Goal: Register for event/course: Sign up to attend an event or enroll in a course

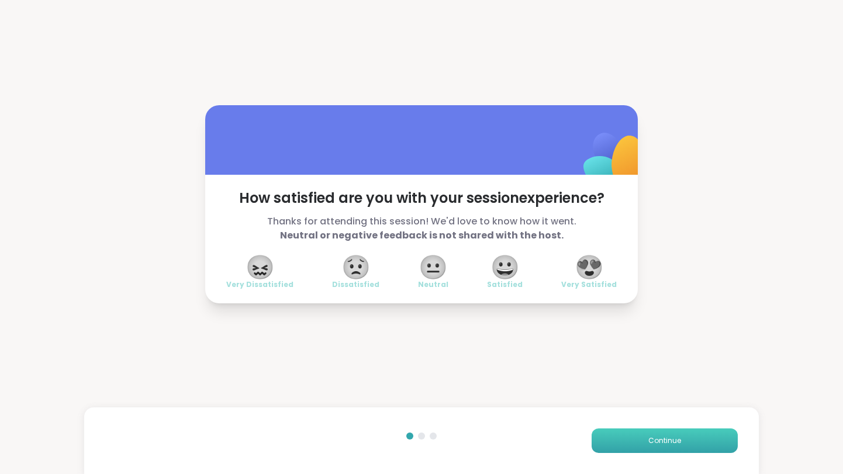
click at [670, 447] on button "Continue" at bounding box center [665, 441] width 146 height 25
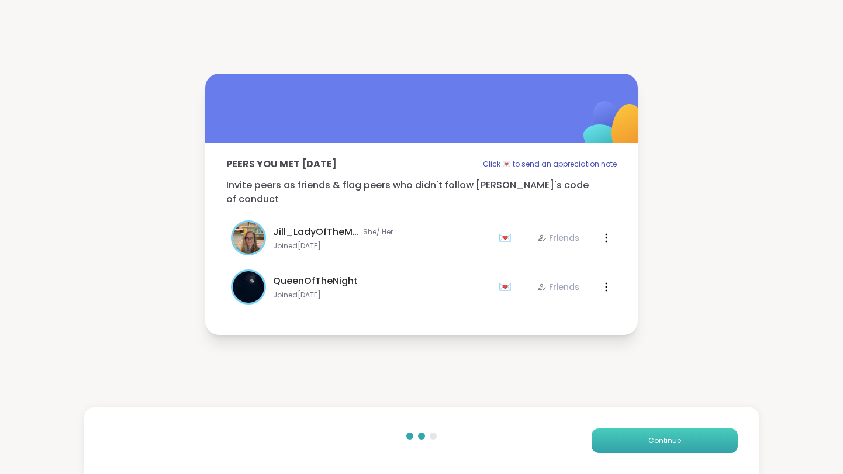
click at [670, 447] on button "Continue" at bounding box center [665, 441] width 146 height 25
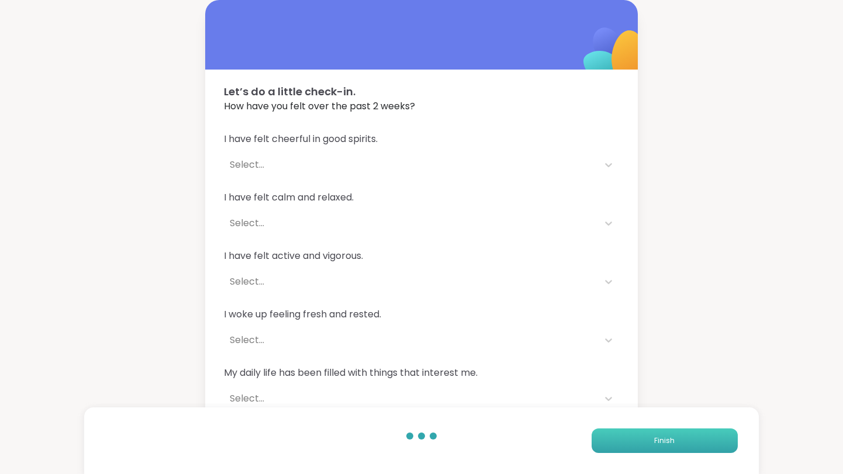
click at [670, 447] on button "Finish" at bounding box center [665, 441] width 146 height 25
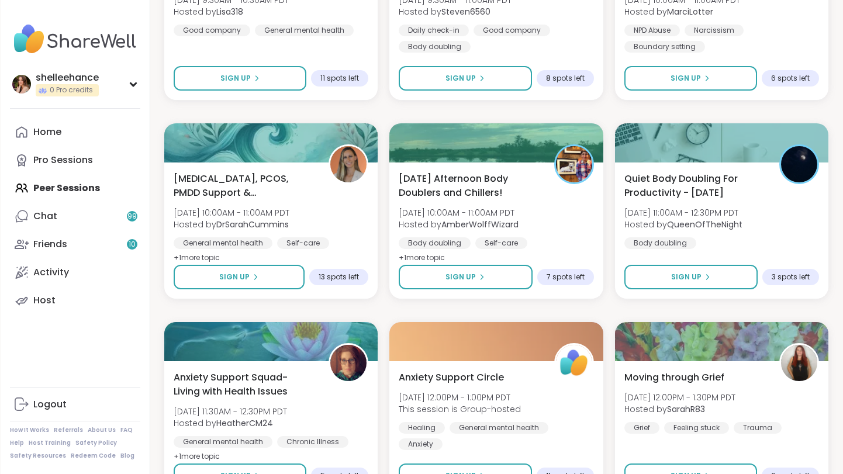
scroll to position [846, 0]
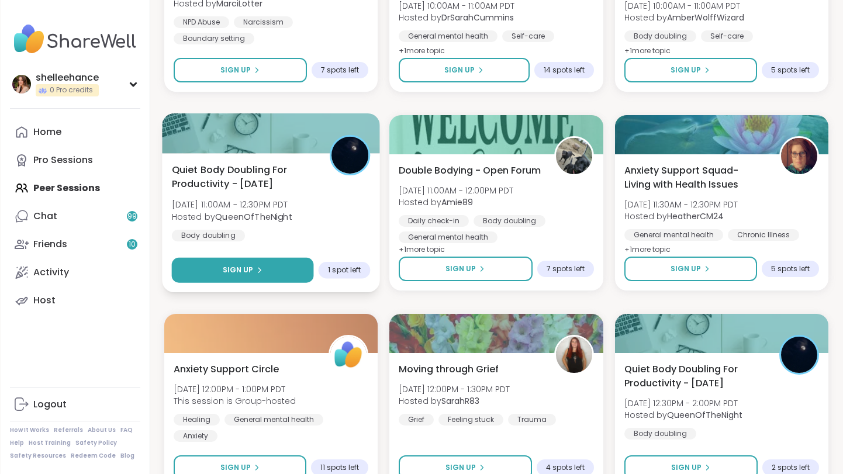
click at [198, 266] on button "Sign Up" at bounding box center [243, 270] width 142 height 25
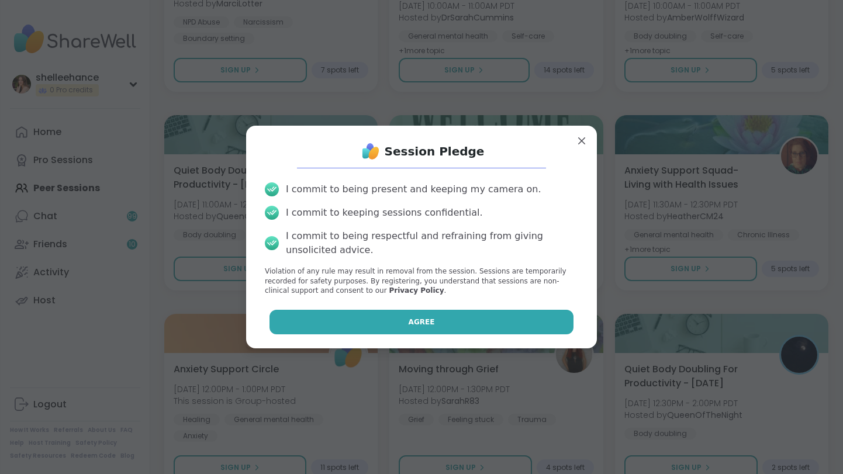
click at [364, 312] on button "Agree" at bounding box center [422, 322] width 305 height 25
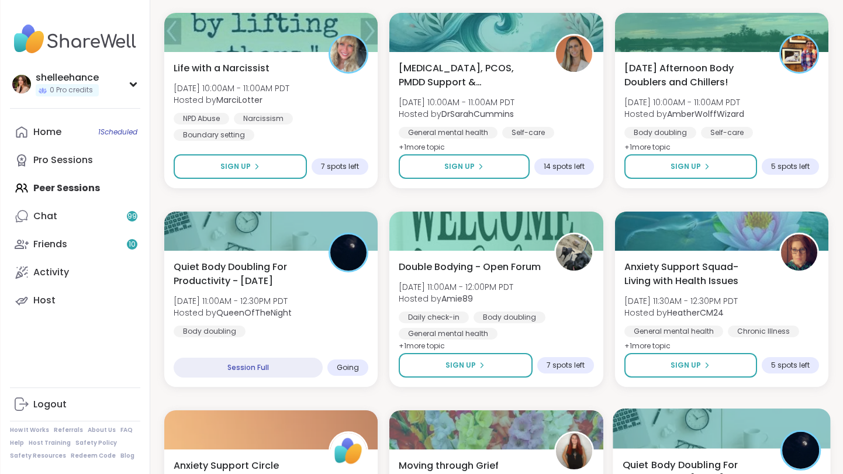
scroll to position [684, 0]
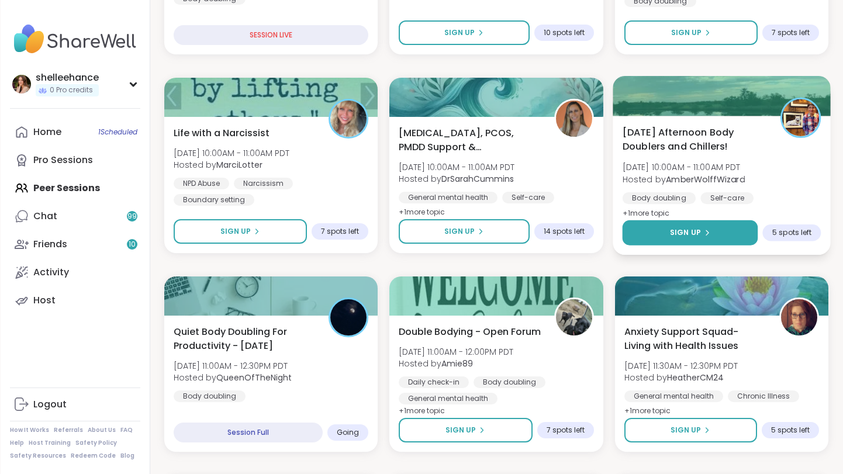
click at [654, 239] on button "Sign Up" at bounding box center [690, 232] width 136 height 25
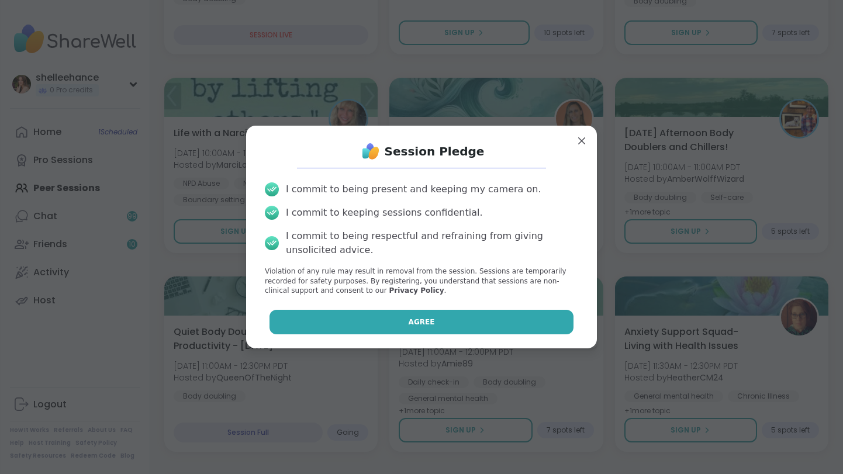
click at [357, 315] on button "Agree" at bounding box center [422, 322] width 305 height 25
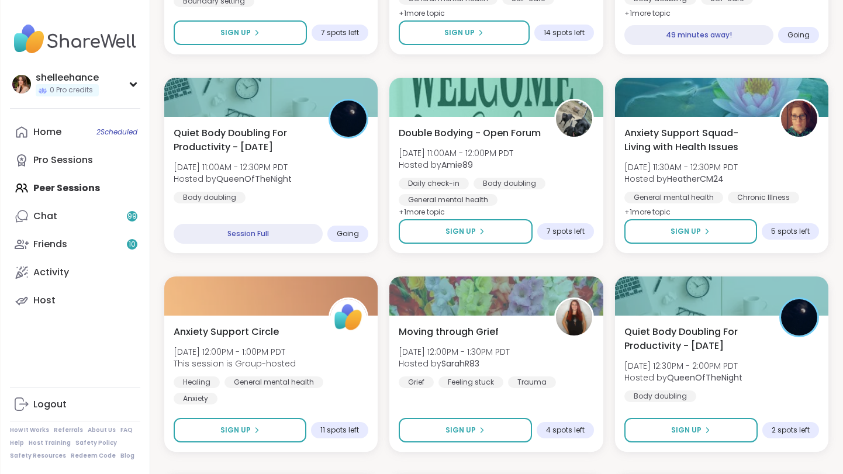
scroll to position [935, 0]
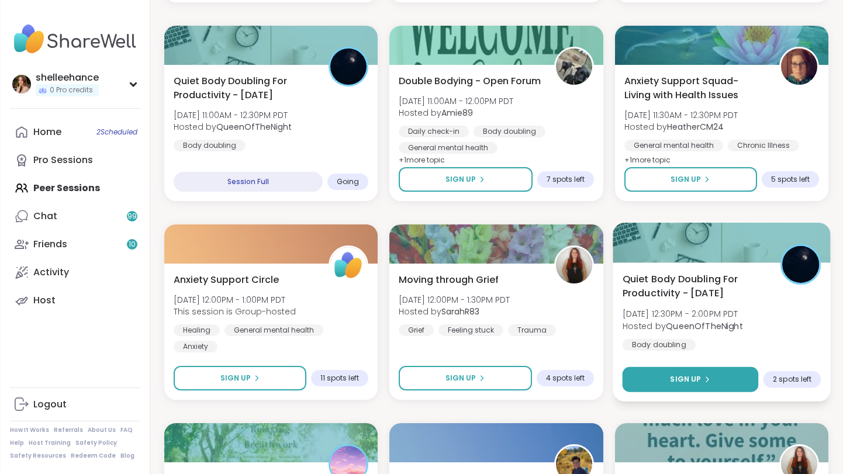
click at [667, 374] on button "Sign Up" at bounding box center [690, 379] width 136 height 25
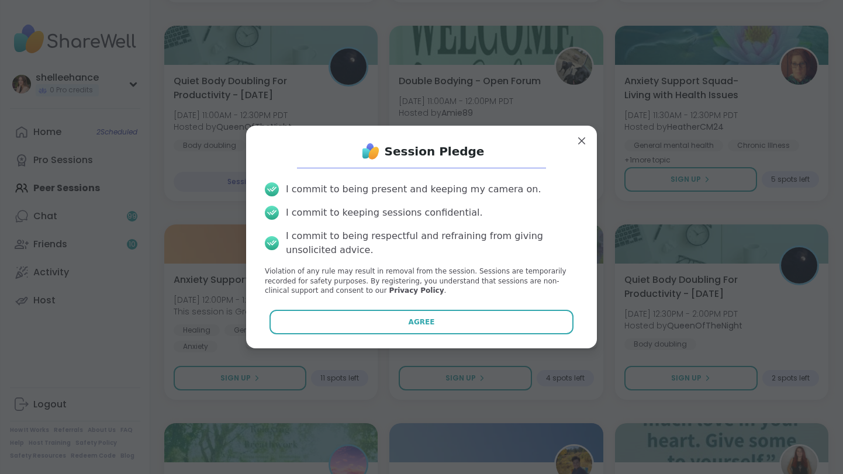
click at [397, 303] on div "I commit to being present and keeping my camera on. I commit to keeping session…" at bounding box center [422, 239] width 332 height 132
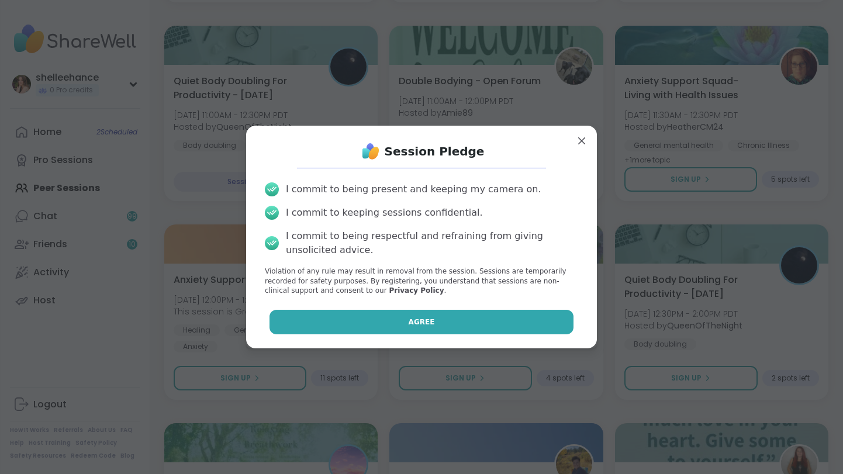
click at [392, 320] on button "Agree" at bounding box center [422, 322] width 305 height 25
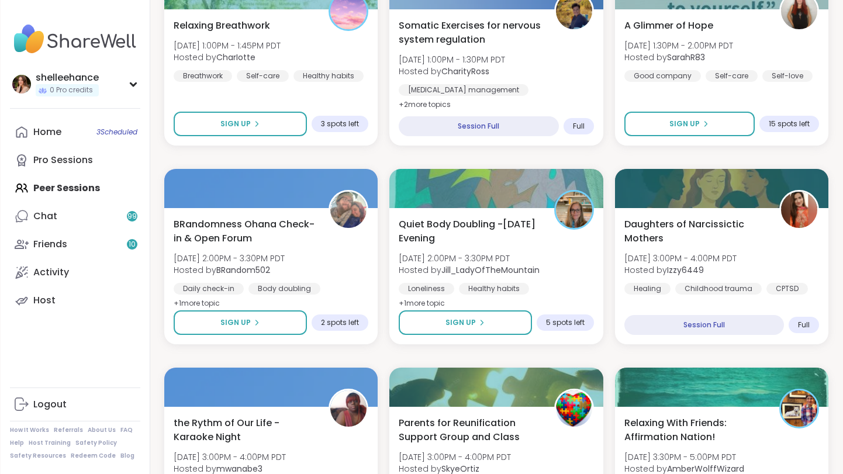
scroll to position [1410, 0]
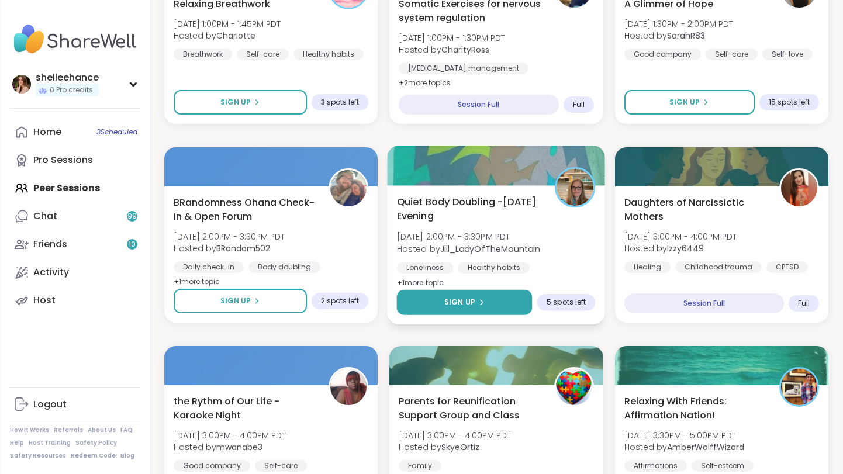
click at [440, 304] on button "Sign Up" at bounding box center [465, 302] width 136 height 25
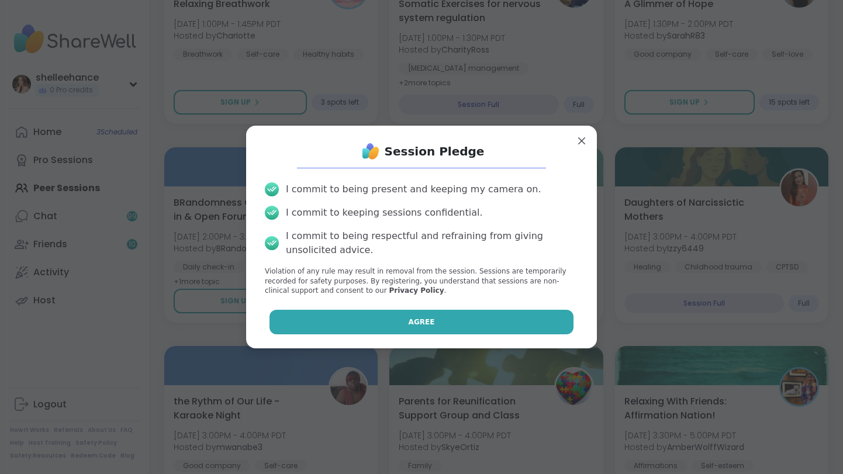
click at [374, 328] on button "Agree" at bounding box center [422, 322] width 305 height 25
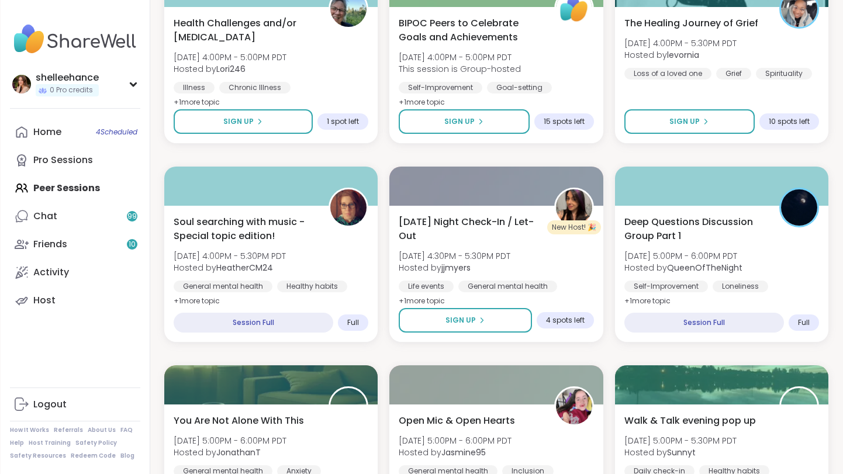
scroll to position [2017, 0]
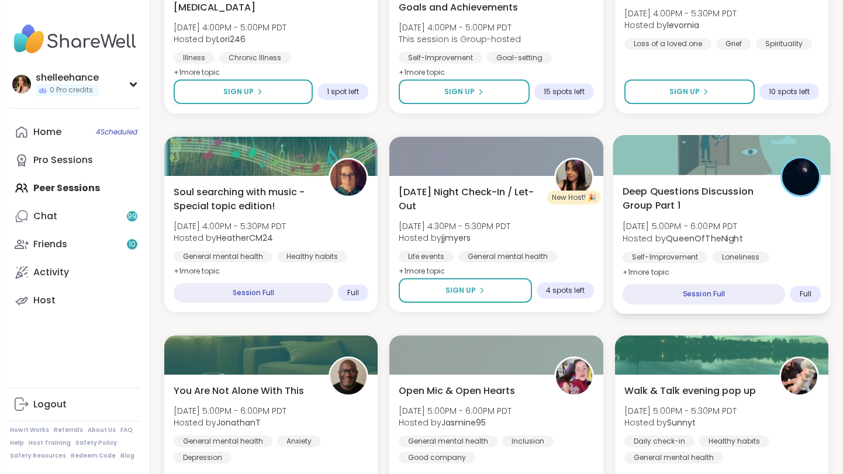
click at [780, 254] on div "Self-Improvement Loneliness Depression" at bounding box center [721, 265] width 199 height 29
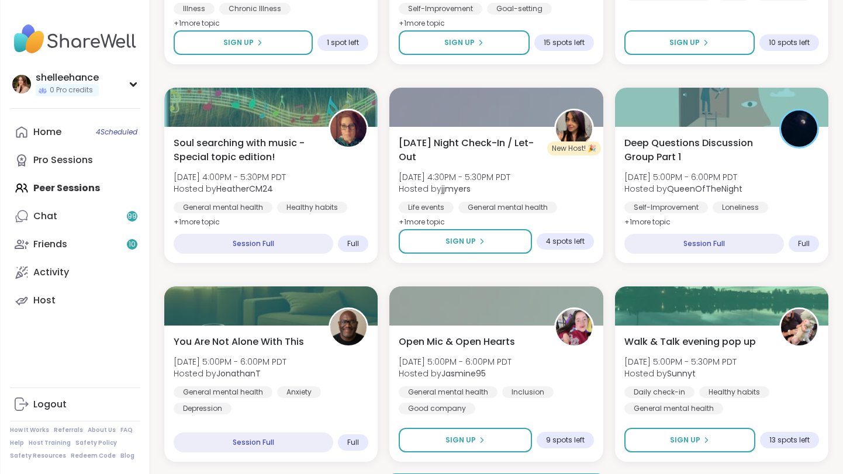
scroll to position [2102, 0]
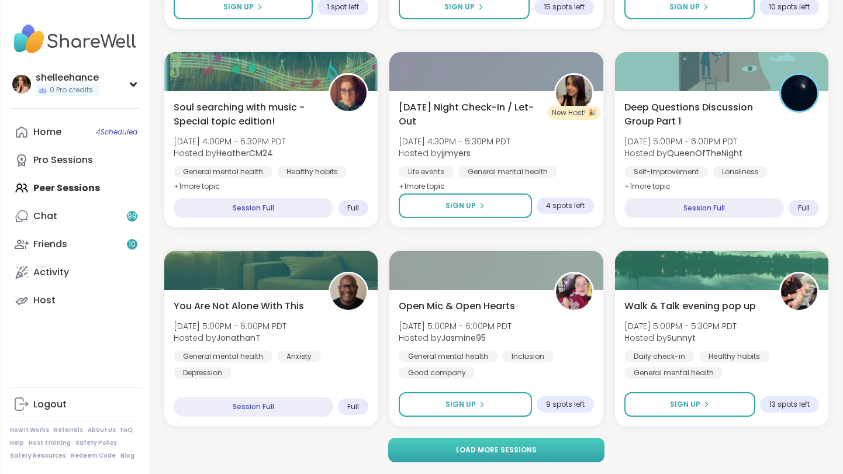
click at [536, 461] on button "Load more sessions" at bounding box center [496, 450] width 217 height 25
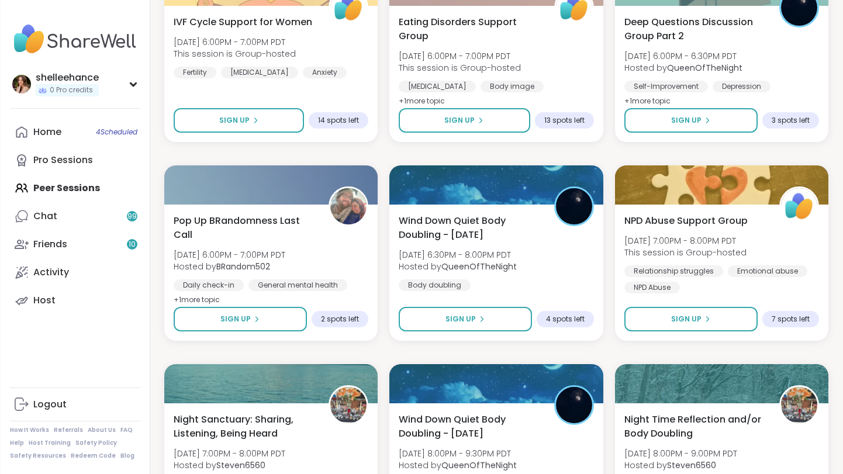
scroll to position [2591, 0]
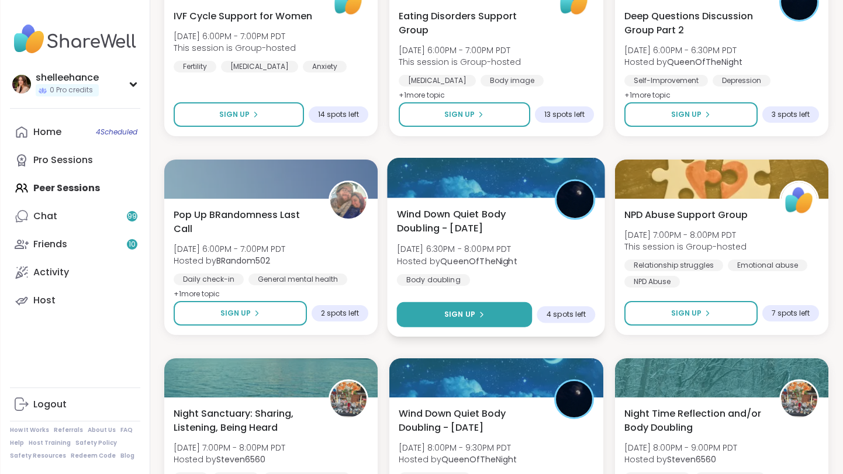
click at [431, 310] on button "Sign Up" at bounding box center [465, 314] width 136 height 25
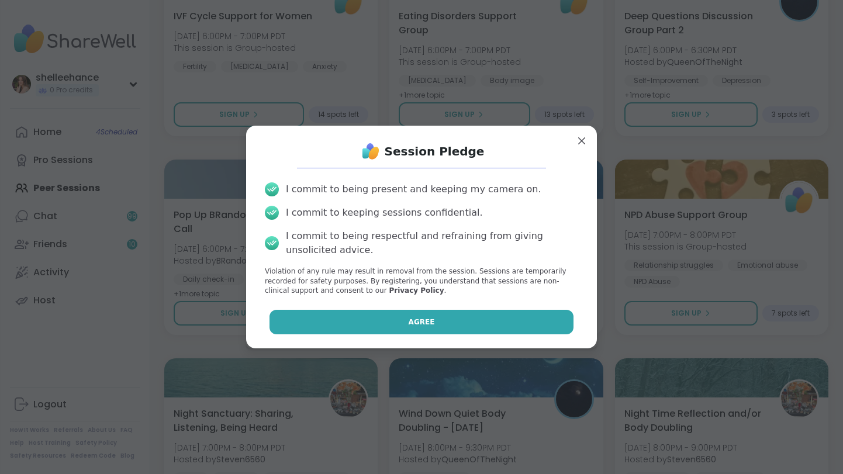
click at [363, 318] on button "Agree" at bounding box center [422, 322] width 305 height 25
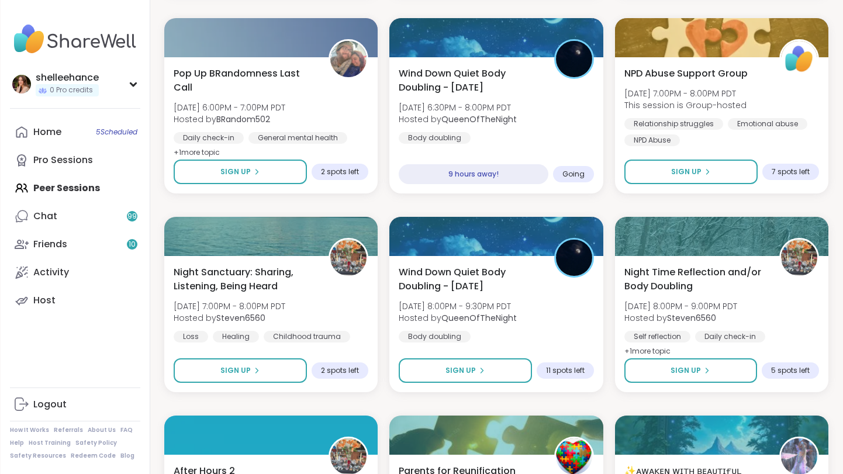
scroll to position [2741, 0]
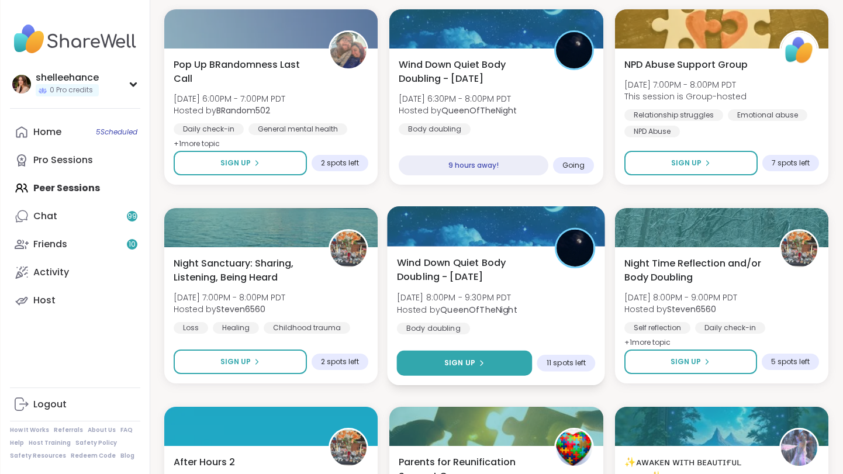
click at [430, 369] on button "Sign Up" at bounding box center [465, 363] width 136 height 25
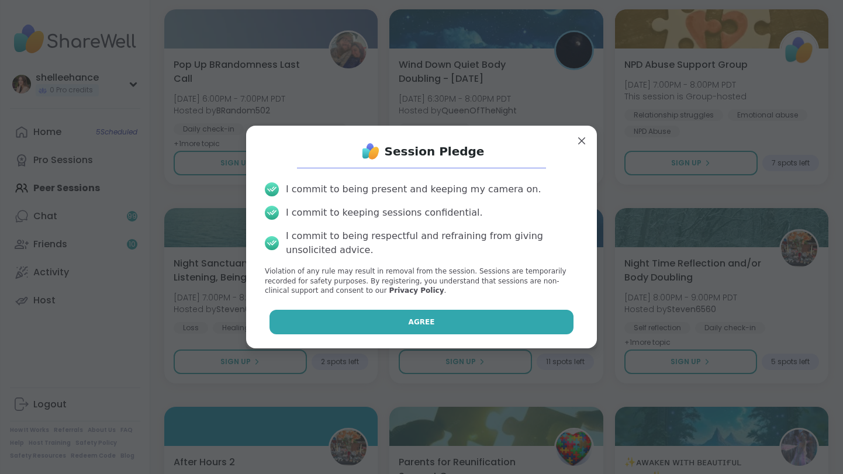
click at [385, 329] on button "Agree" at bounding box center [422, 322] width 305 height 25
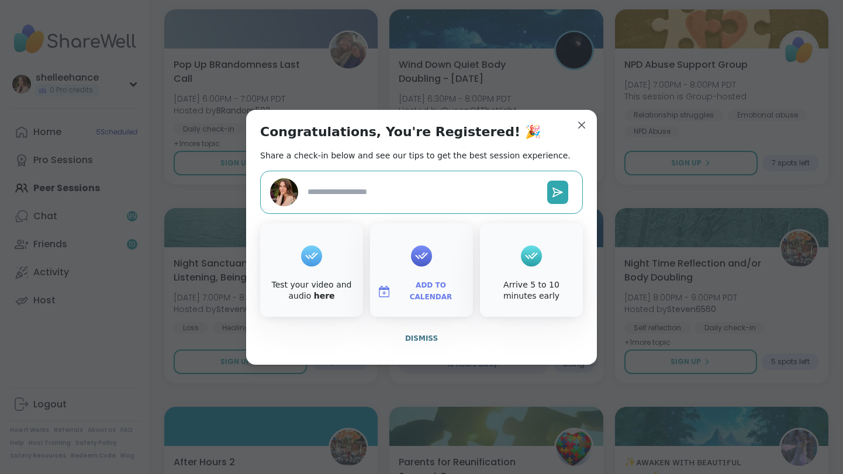
type textarea "*"
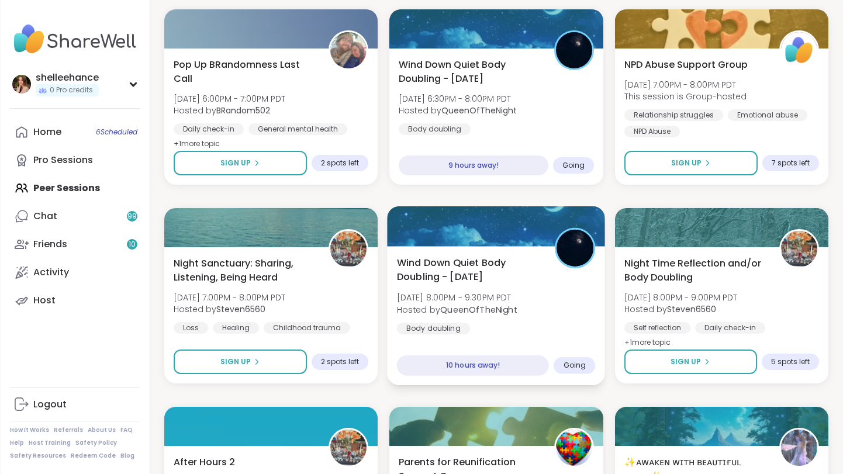
click at [567, 317] on div "Wind Down Quiet Body Doubling - Monday Mon, Sep 08 | 8:00PM - 9:30PM PDT Hosted…" at bounding box center [496, 295] width 199 height 79
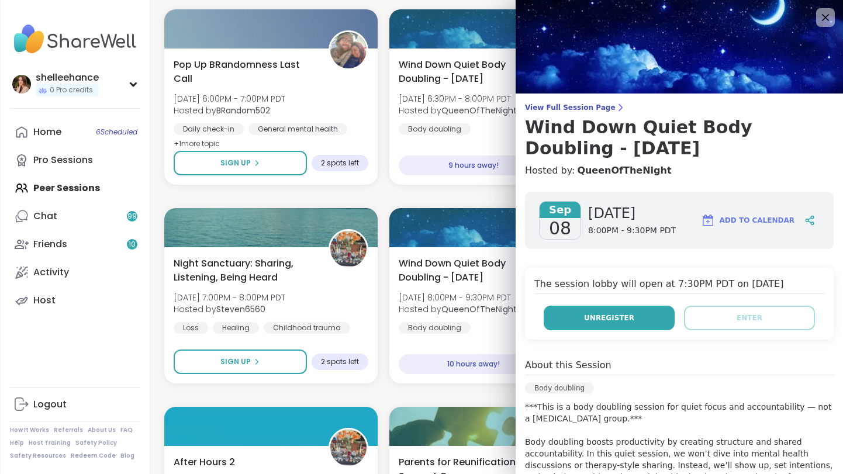
click at [612, 325] on button "Unregister" at bounding box center [609, 318] width 131 height 25
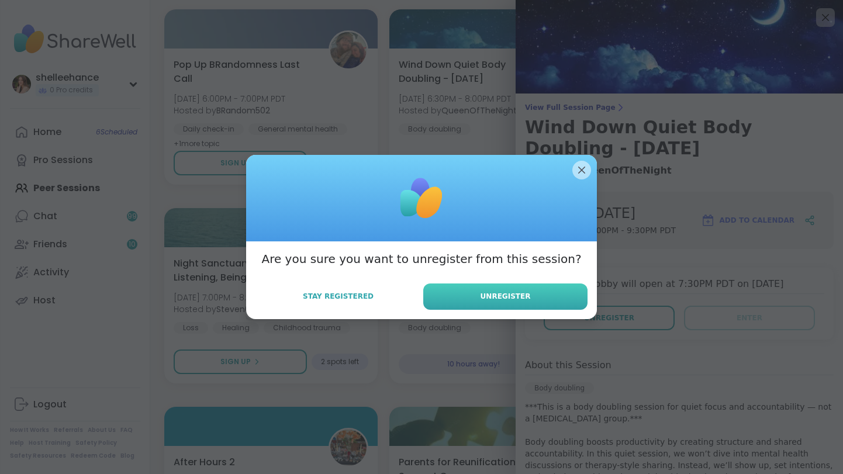
click at [508, 305] on button "Unregister" at bounding box center [505, 297] width 164 height 26
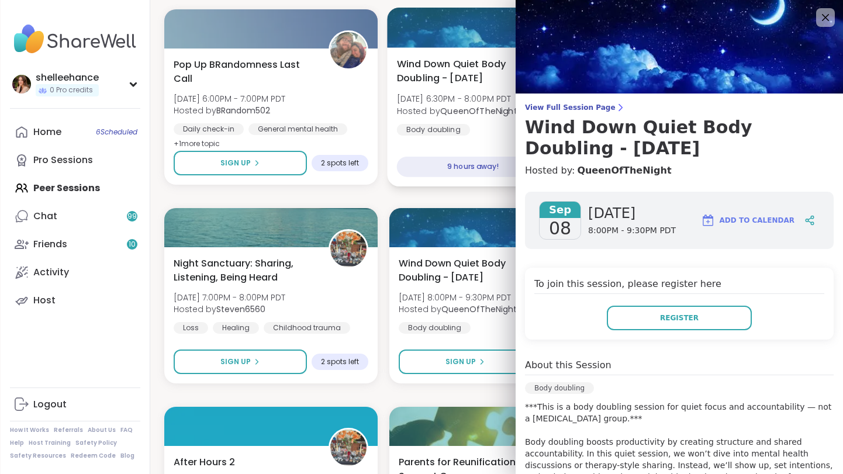
click at [510, 126] on div "Wind Down Quiet Body Doubling - Monday Mon, Sep 08 | 6:30PM - 8:00PM PDT Hosted…" at bounding box center [496, 96] width 199 height 79
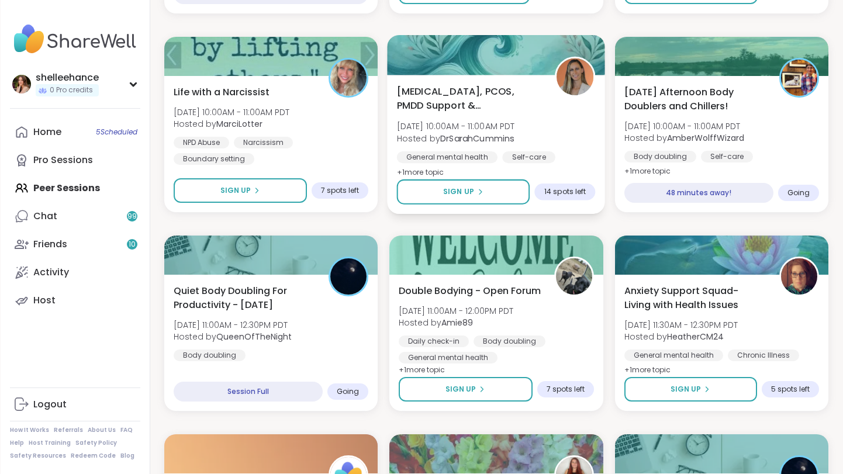
scroll to position [726, 0]
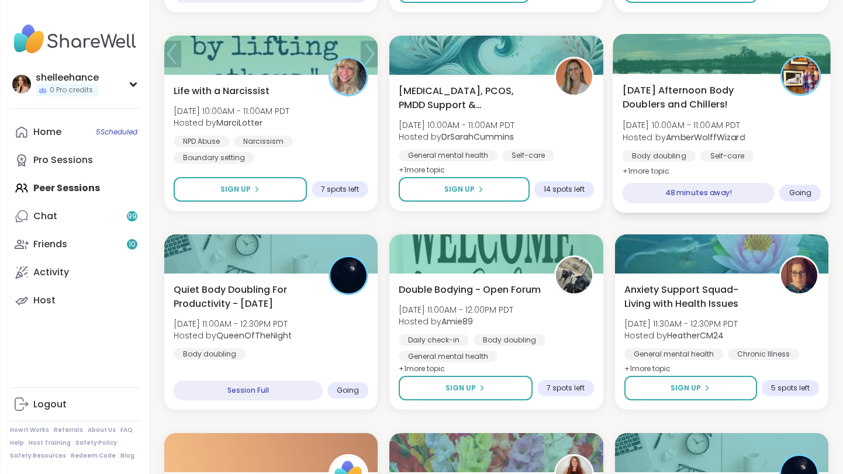
click at [777, 138] on div "Monday Afternoon Body Doublers and Chillers! Mon, Sep 08 | 10:00AM - 11:00AM PD…" at bounding box center [721, 130] width 199 height 95
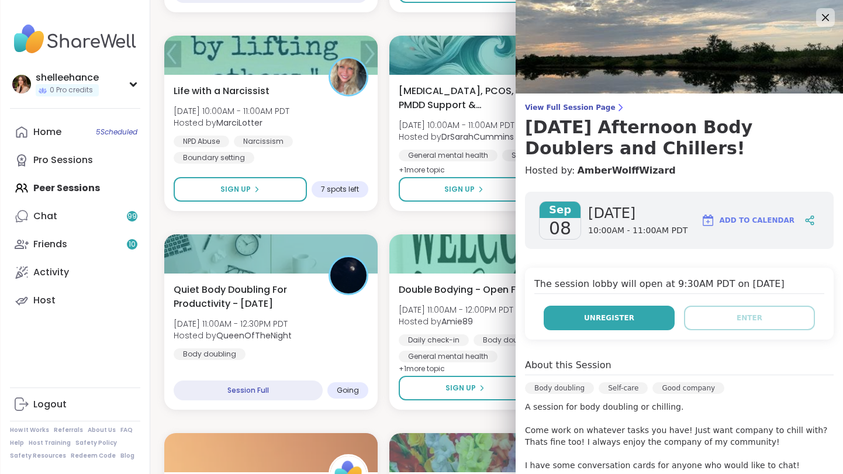
click at [609, 329] on button "Unregister" at bounding box center [609, 318] width 131 height 25
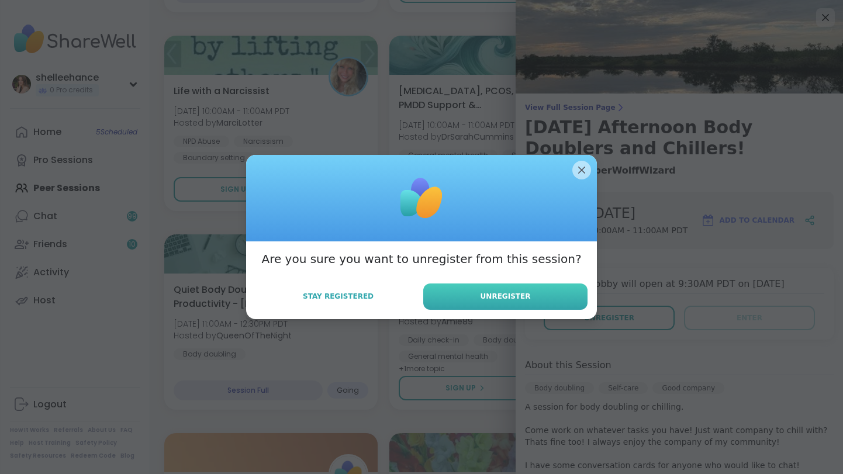
click at [510, 306] on button "Unregister" at bounding box center [505, 297] width 164 height 26
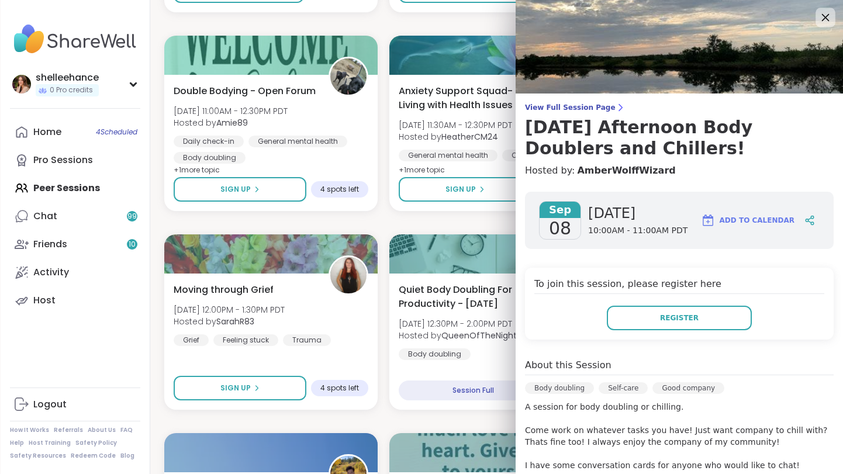
click at [832, 15] on icon at bounding box center [825, 17] width 15 height 15
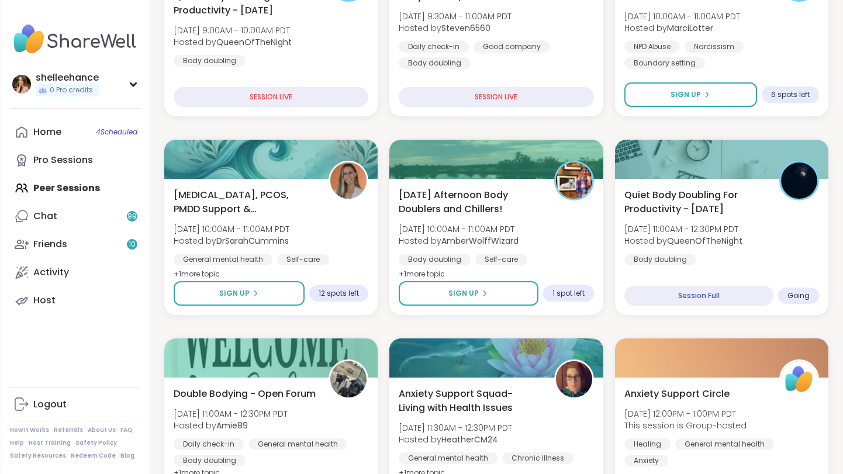
scroll to position [422, 0]
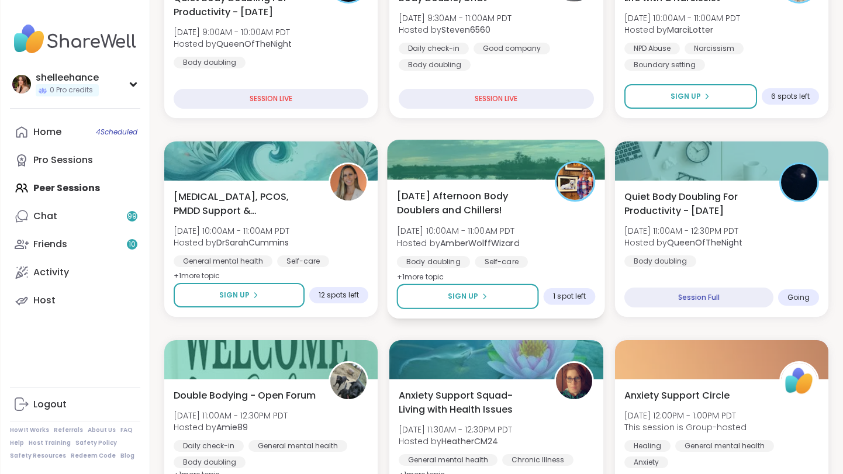
click at [546, 233] on div "Monday Afternoon Body Doublers and Chillers! Mon, Sep 08 | 10:00AM - 11:00AM PD…" at bounding box center [496, 236] width 199 height 95
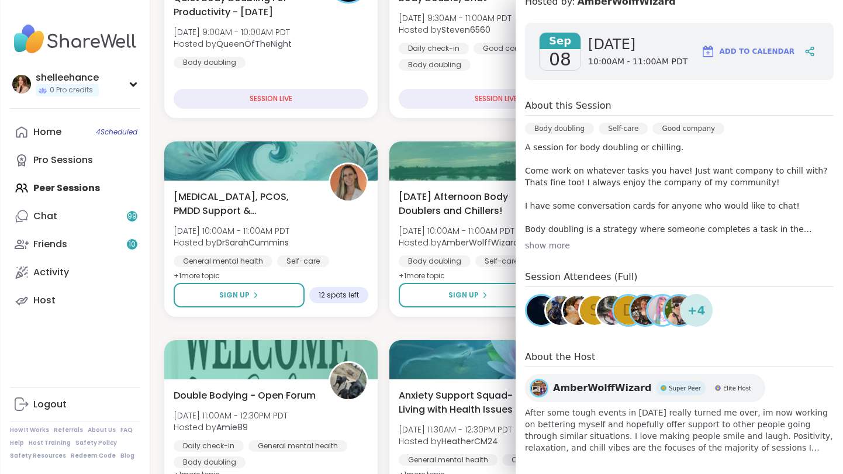
scroll to position [177, 0]
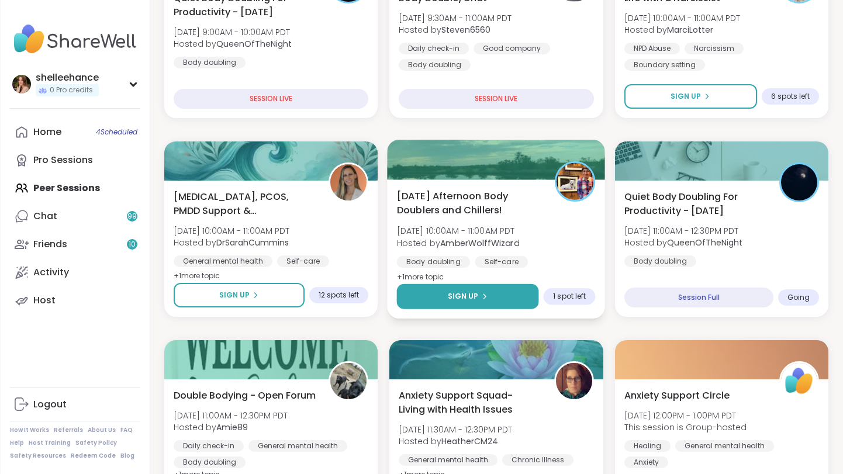
click at [420, 287] on button "Sign Up" at bounding box center [468, 296] width 142 height 25
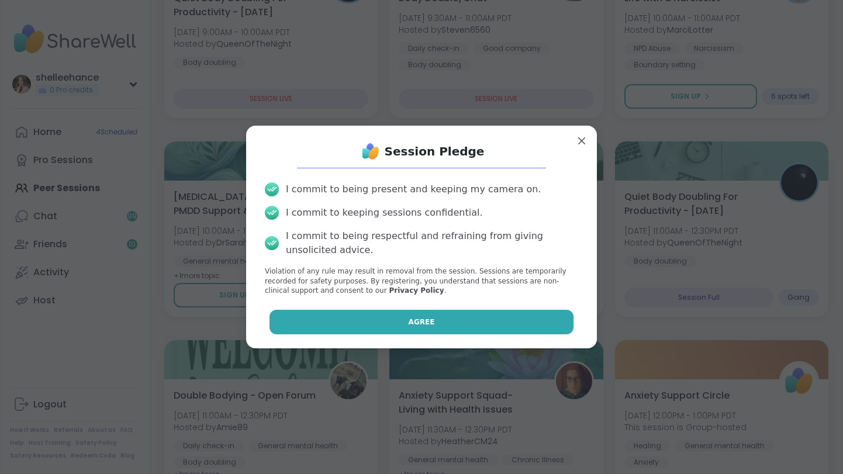
click at [393, 325] on button "Agree" at bounding box center [422, 322] width 305 height 25
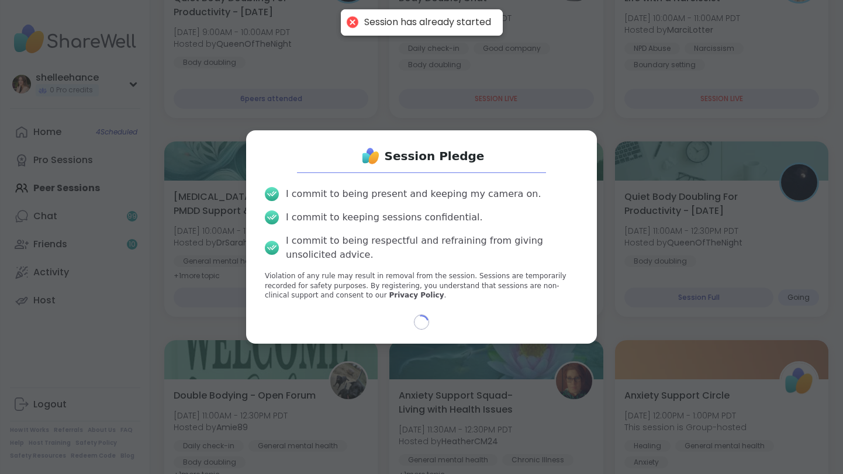
click at [604, 129] on div "Session Pledge I commit to being present and keeping my camera on. I commit to …" at bounding box center [421, 237] width 829 height 474
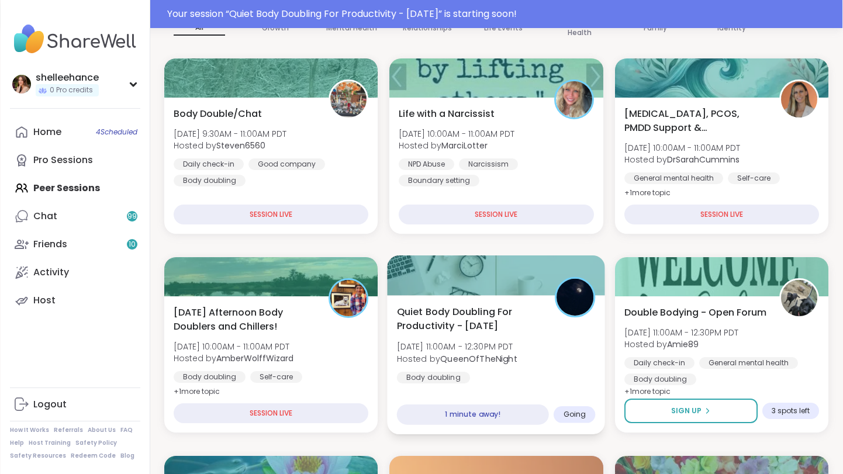
scroll to position [130, 0]
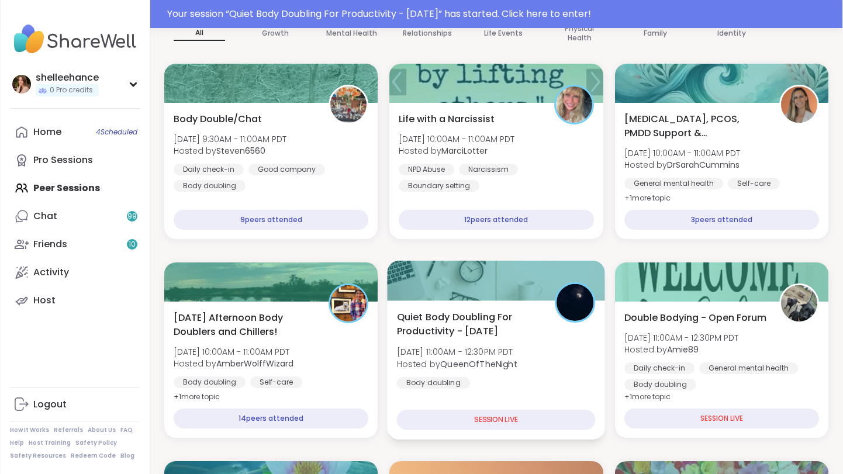
click at [589, 371] on div "Quiet Body Doubling For Productivity - [DATE] [DATE] 11:00AM - 12:30PM PDT Host…" at bounding box center [496, 349] width 199 height 79
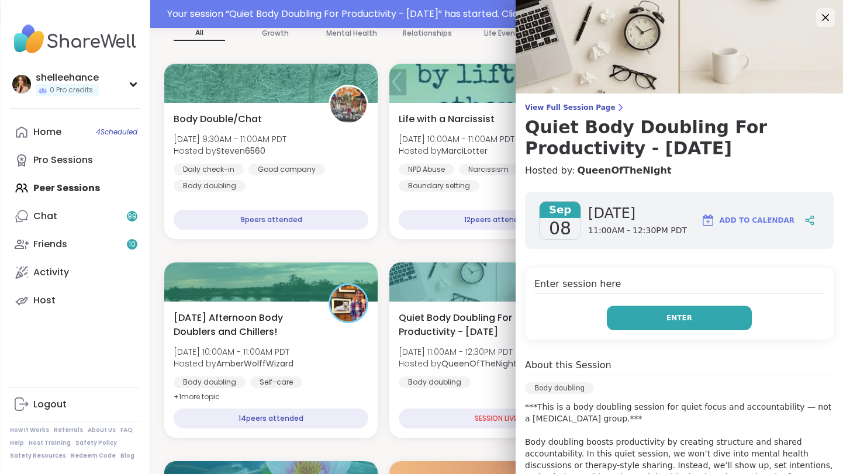
click at [641, 319] on button "Enter" at bounding box center [679, 318] width 145 height 25
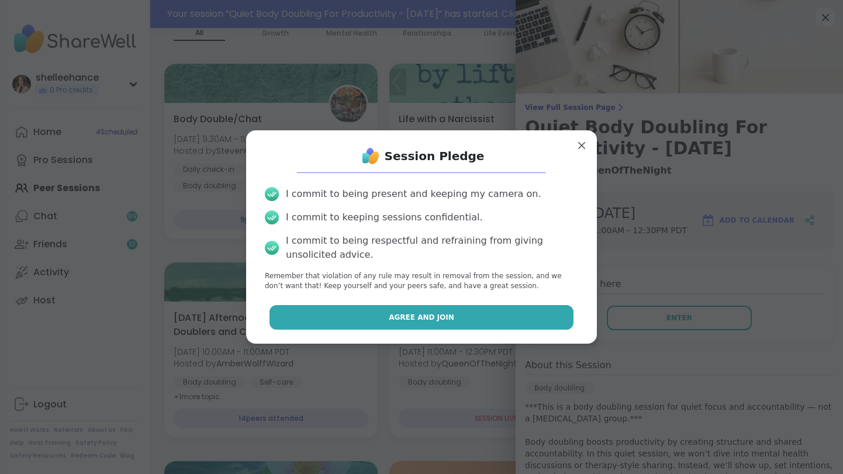
click at [347, 318] on button "Agree and Join" at bounding box center [422, 317] width 305 height 25
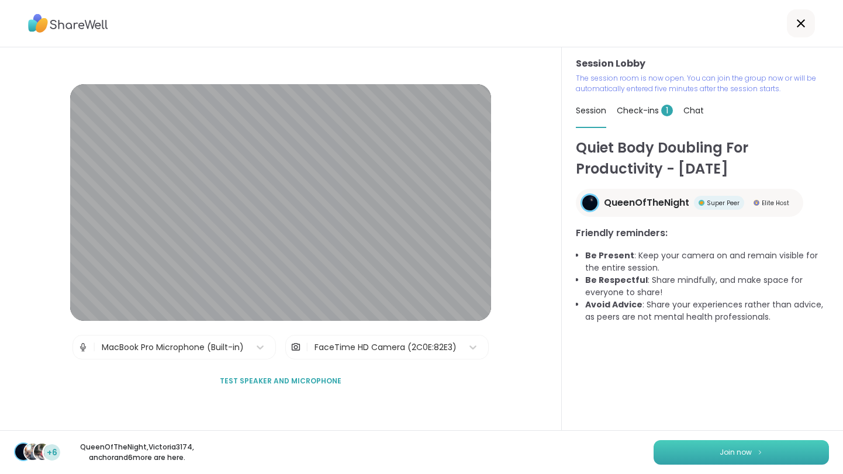
click at [692, 453] on button "Join now" at bounding box center [741, 452] width 175 height 25
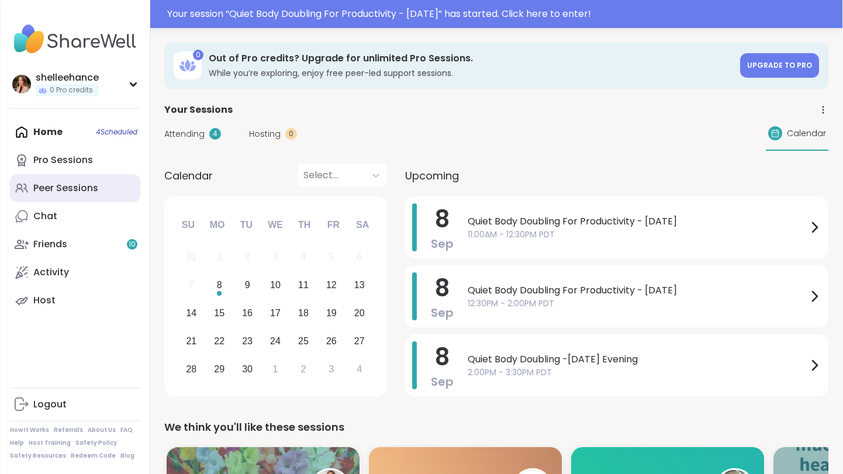
click at [125, 187] on link "Peer Sessions" at bounding box center [75, 188] width 130 height 28
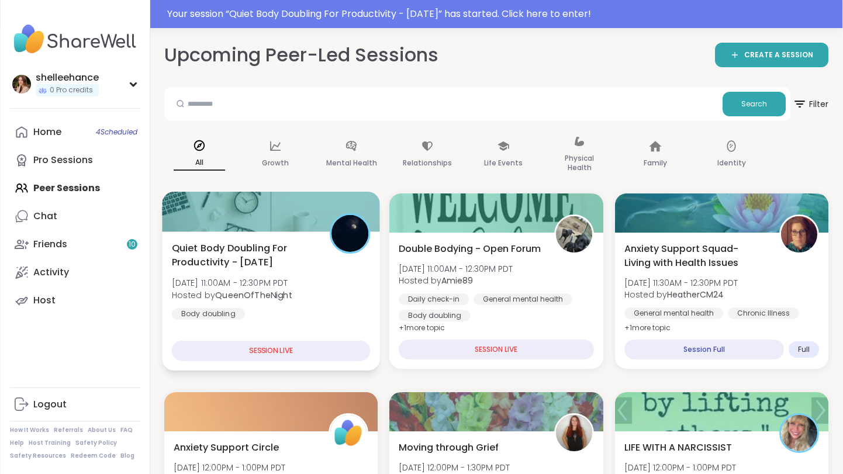
click at [347, 317] on div "Quiet Body Doubling For Productivity - [DATE] [DATE] 11:00AM - 12:30PM PDT Host…" at bounding box center [271, 280] width 199 height 79
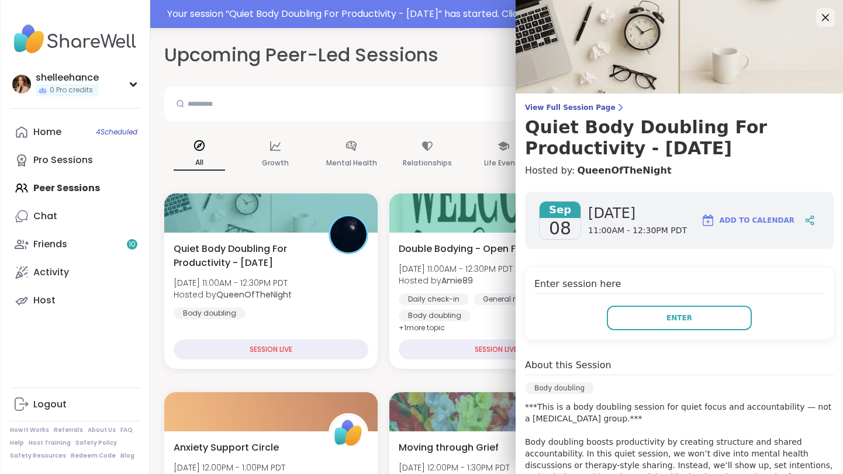
click at [606, 315] on div "Enter" at bounding box center [680, 318] width 290 height 25
click at [645, 315] on button "Enter" at bounding box center [679, 318] width 145 height 25
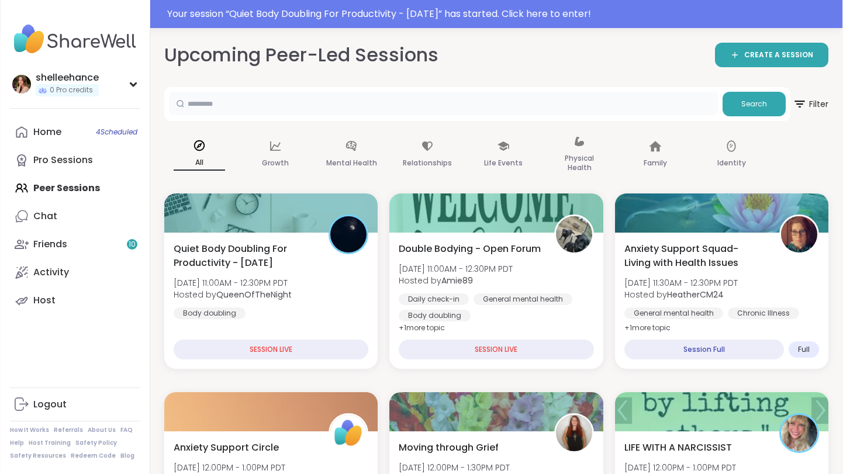
click at [318, 112] on input "text" at bounding box center [443, 103] width 549 height 23
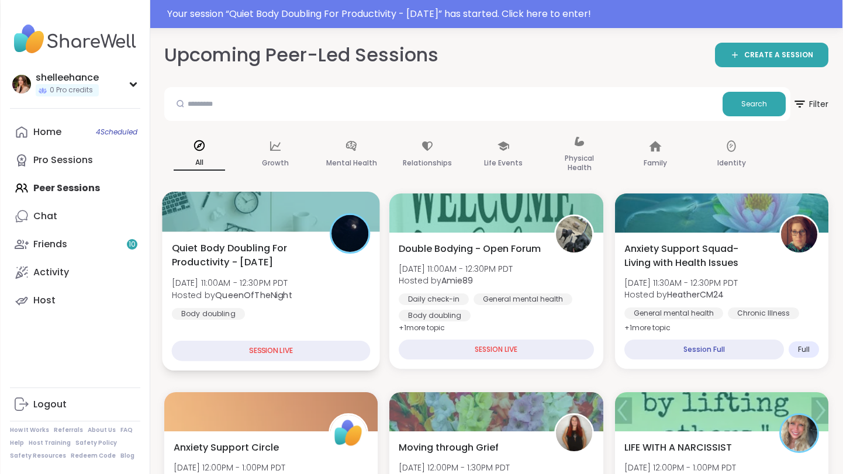
click at [337, 293] on div "Quiet Body Doubling For Productivity - [DATE] [DATE] 11:00AM - 12:30PM PDT Host…" at bounding box center [271, 280] width 199 height 79
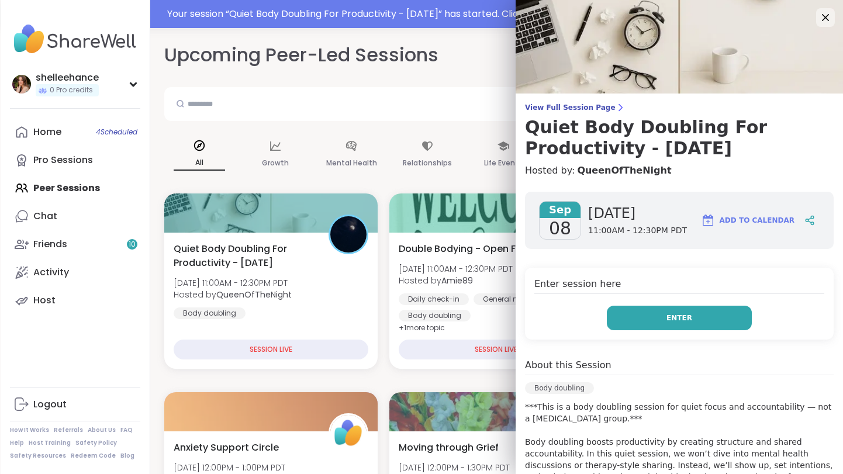
click at [635, 313] on button "Enter" at bounding box center [679, 318] width 145 height 25
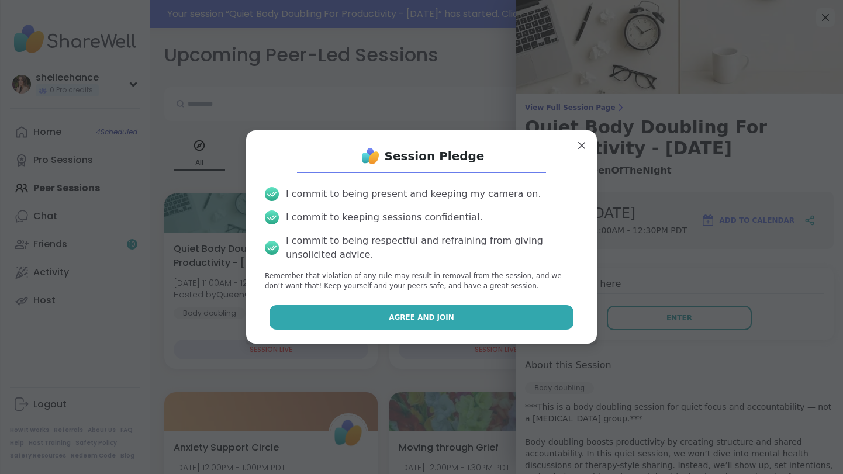
click at [372, 318] on button "Agree and Join" at bounding box center [422, 317] width 305 height 25
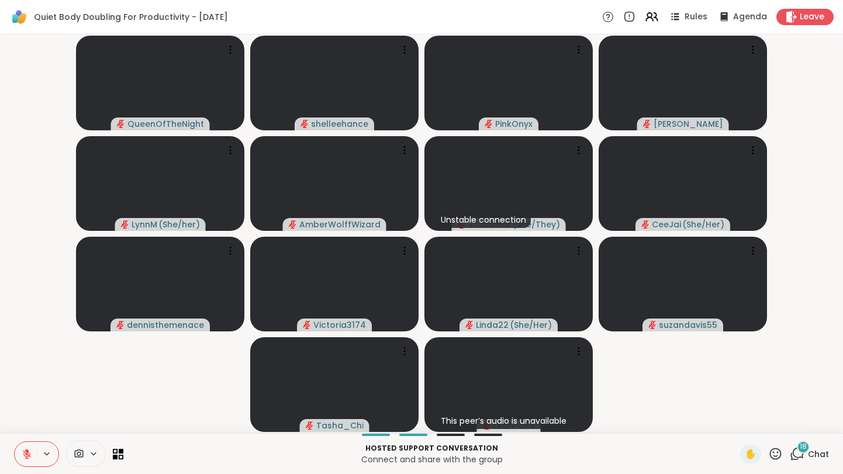
click at [22, 459] on icon at bounding box center [27, 454] width 11 height 11
